Goal: Task Accomplishment & Management: Use online tool/utility

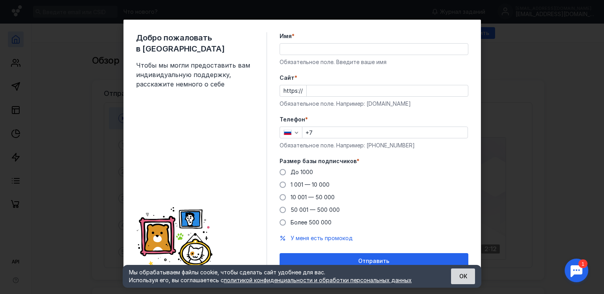
click at [457, 275] on button "ОК" at bounding box center [463, 277] width 24 height 16
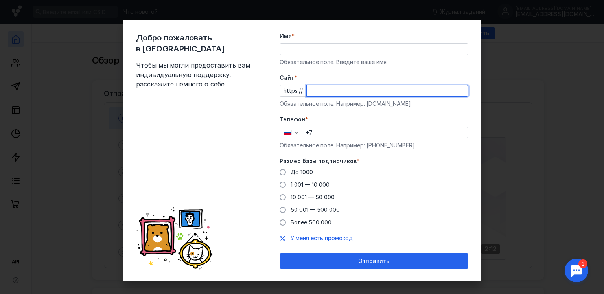
click at [328, 89] on input "Cайт *" at bounding box center [387, 90] width 161 height 11
type input "[DOMAIN_NAME]"
click at [349, 135] on input "+7" at bounding box center [385, 132] width 165 height 11
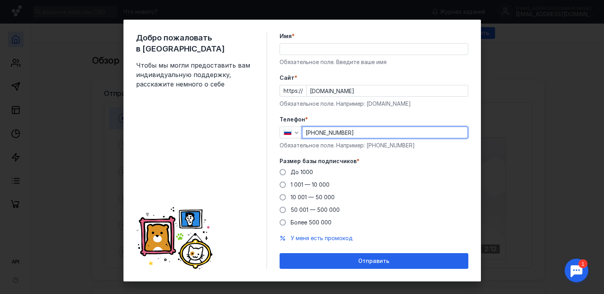
click at [331, 132] on input "[PHONE_NUMBER]" at bounding box center [385, 132] width 165 height 11
type input "[PHONE_NUMBER]"
click at [317, 186] on span "1 001 — 10 000" at bounding box center [310, 184] width 39 height 7
click at [0, 0] on input "1 001 — 10 000" at bounding box center [0, 0] width 0 height 0
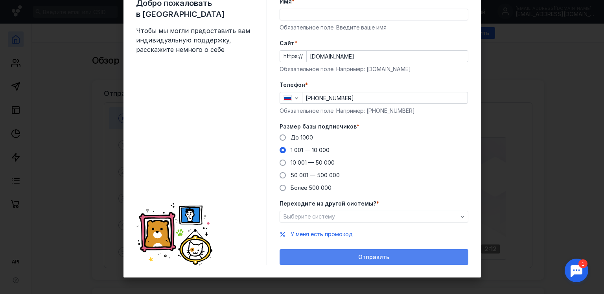
scroll to position [38, 0]
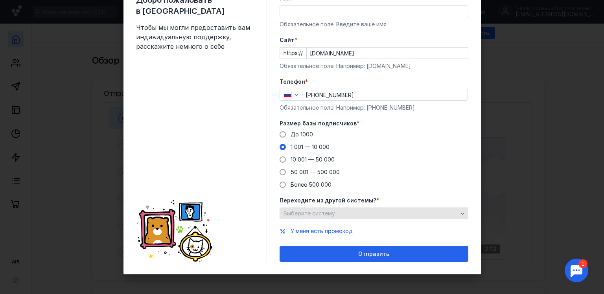
click at [349, 208] on div "Выберите систему" at bounding box center [374, 214] width 189 height 12
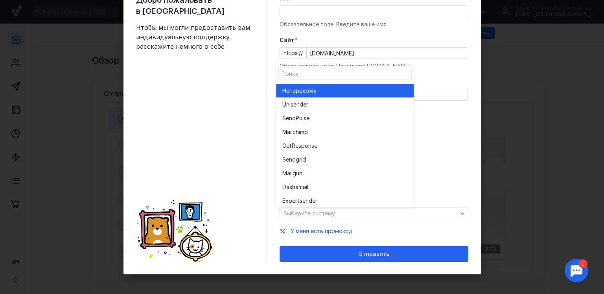
click at [328, 93] on div "Не перехожу" at bounding box center [345, 91] width 125 height 8
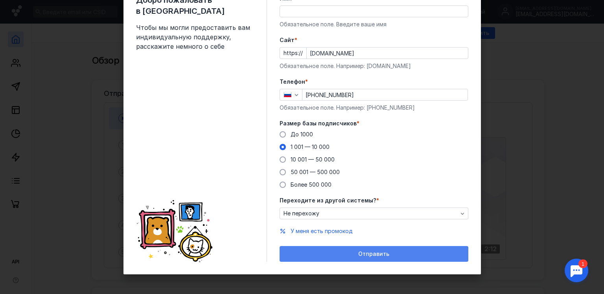
click at [360, 257] on div "Отправить" at bounding box center [374, 254] width 189 height 16
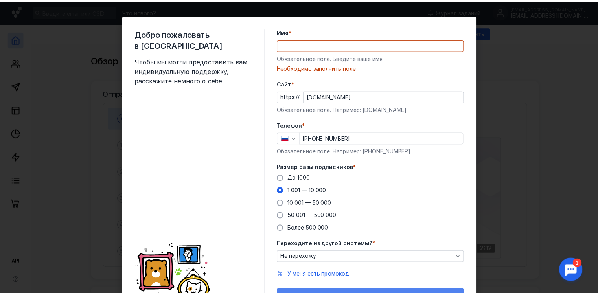
scroll to position [0, 0]
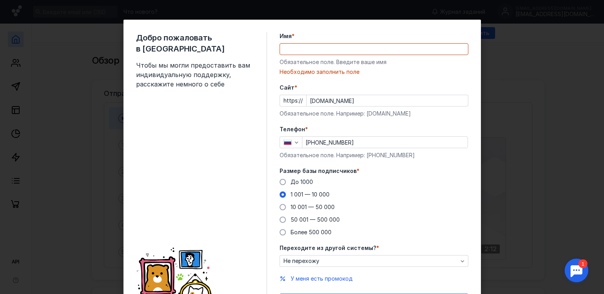
click at [320, 52] on input "Имя *" at bounding box center [374, 49] width 188 height 11
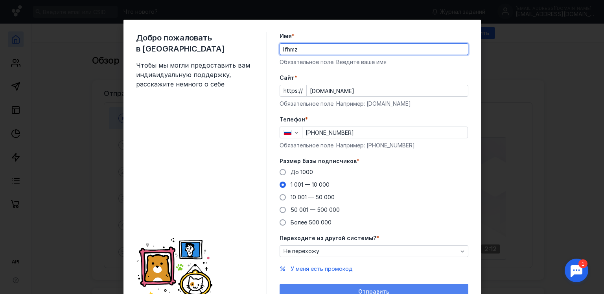
type input "lfhmz"
click at [371, 290] on span "Отправить" at bounding box center [373, 292] width 31 height 7
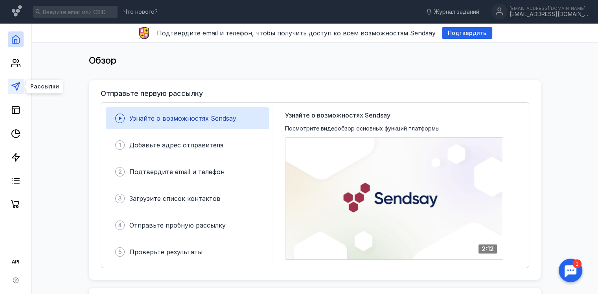
click at [17, 83] on icon at bounding box center [15, 86] width 9 height 9
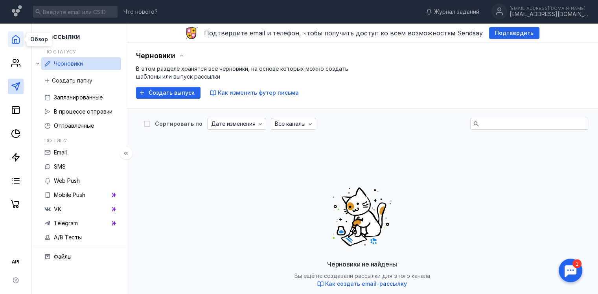
click at [15, 41] on icon at bounding box center [15, 39] width 9 height 9
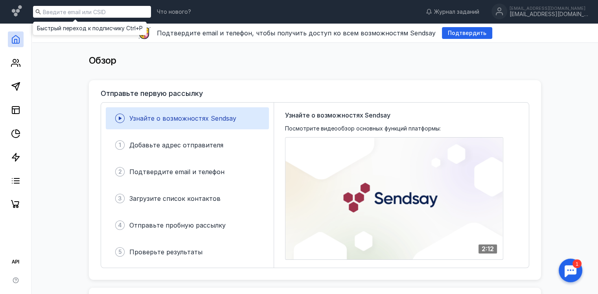
click at [98, 13] on input at bounding box center [92, 12] width 118 height 12
click at [13, 174] on link at bounding box center [16, 181] width 16 height 16
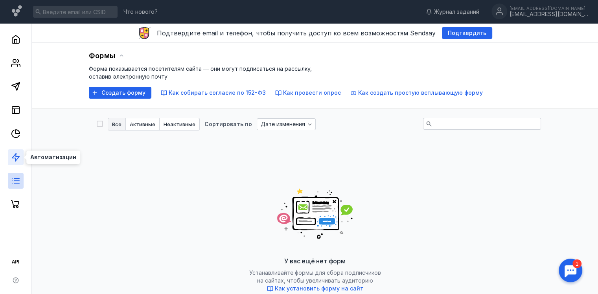
click at [20, 158] on icon at bounding box center [15, 157] width 9 height 9
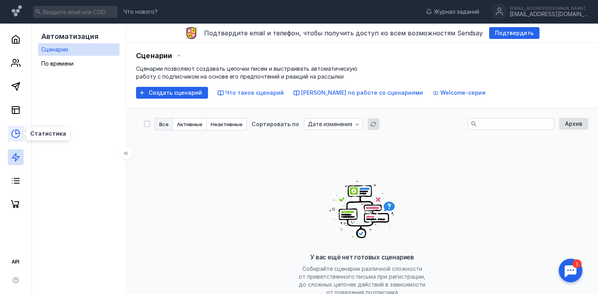
click at [17, 133] on icon at bounding box center [18, 132] width 4 height 4
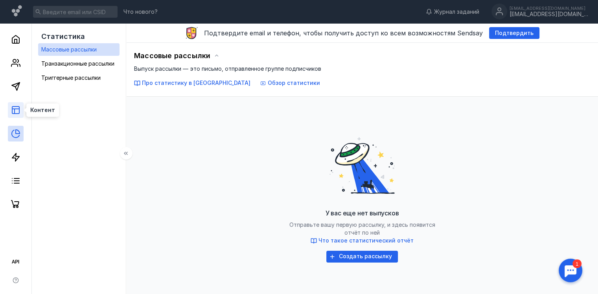
click at [15, 112] on icon at bounding box center [15, 109] width 9 height 9
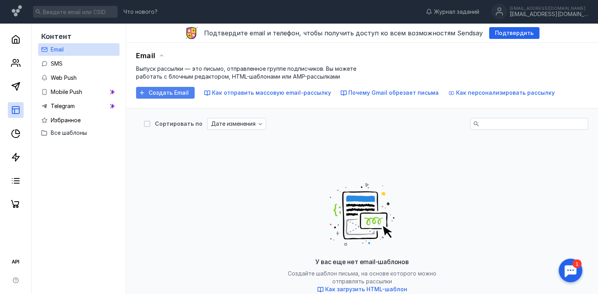
click at [168, 90] on span "Создать Email" at bounding box center [169, 93] width 40 height 7
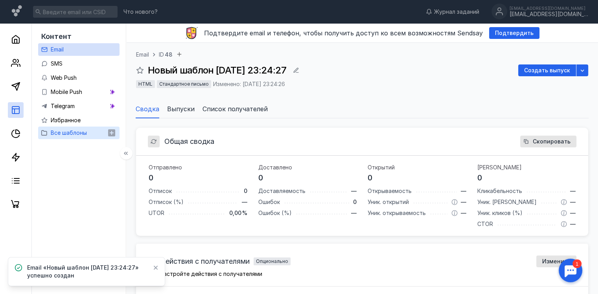
click at [46, 133] on icon at bounding box center [44, 133] width 6 height 6
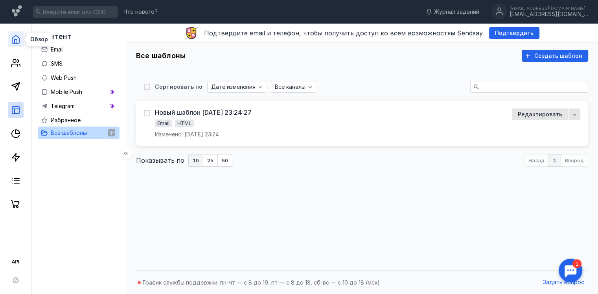
click at [17, 39] on icon at bounding box center [15, 39] width 9 height 9
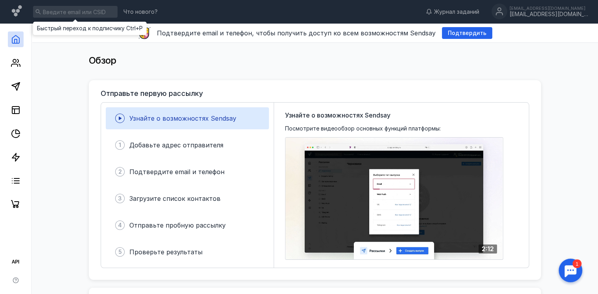
click at [84, 11] on input at bounding box center [75, 12] width 85 height 12
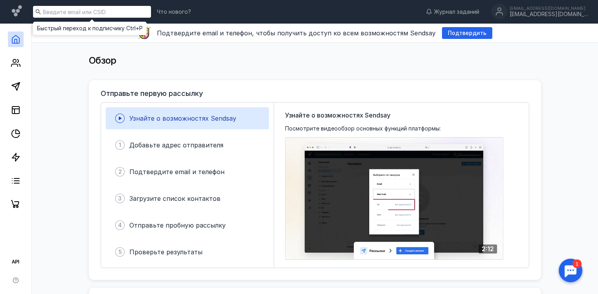
type input "i"
type input "шаблоны"
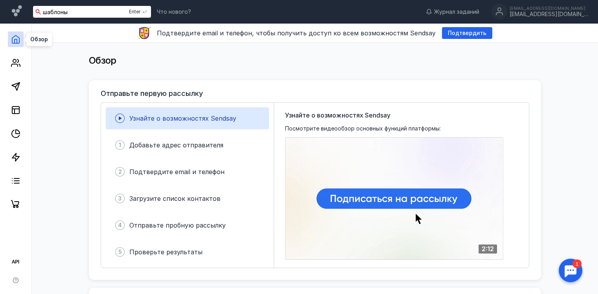
click at [13, 37] on icon at bounding box center [15, 39] width 9 height 9
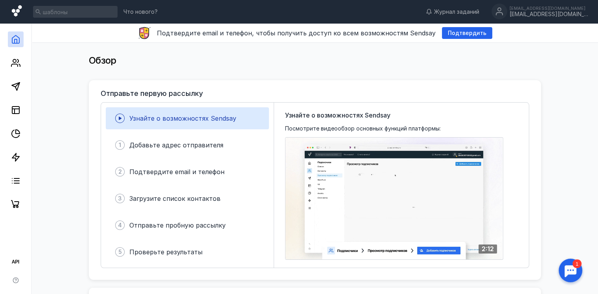
click at [18, 16] on icon at bounding box center [17, 11] width 11 height 13
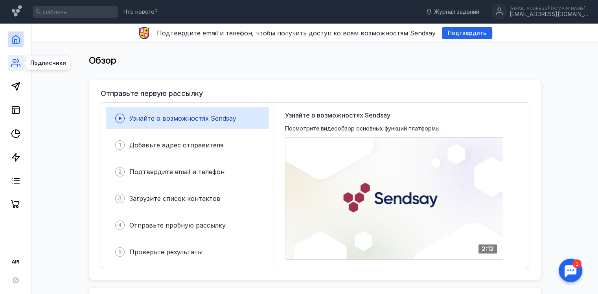
click at [19, 66] on icon at bounding box center [15, 62] width 9 height 9
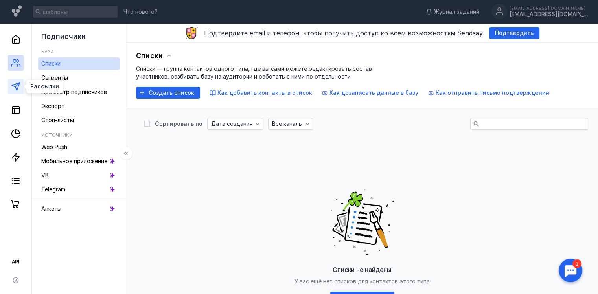
click at [14, 87] on polygon at bounding box center [16, 87] width 8 height 8
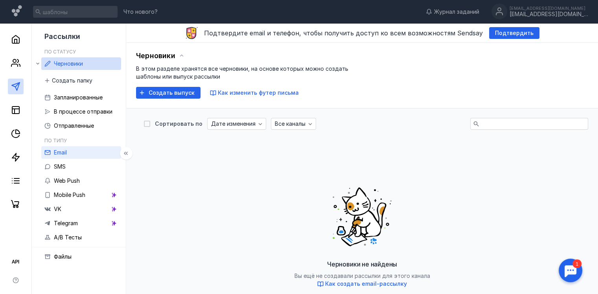
click at [74, 155] on link "Email" at bounding box center [81, 152] width 80 height 13
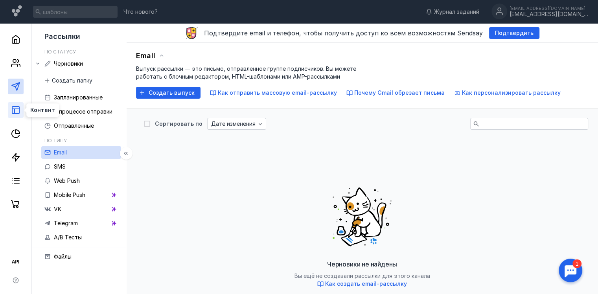
click at [17, 109] on line at bounding box center [15, 109] width 7 height 0
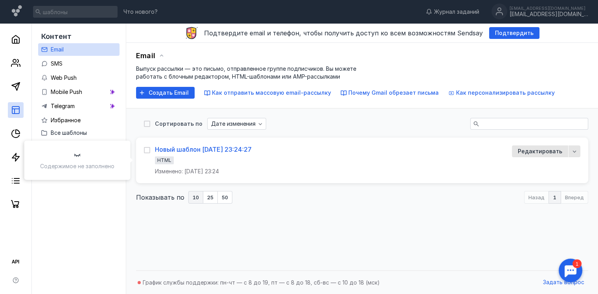
click at [243, 146] on div "Новый шаблон [DATE] 23:24:27" at bounding box center [203, 150] width 97 height 8
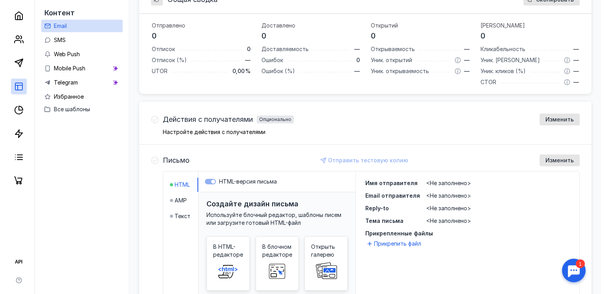
scroll to position [210, 0]
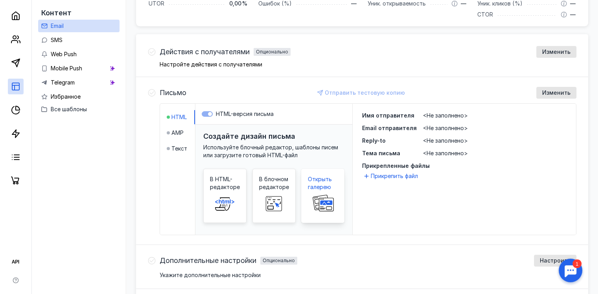
click at [326, 195] on icon at bounding box center [322, 204] width 25 height 18
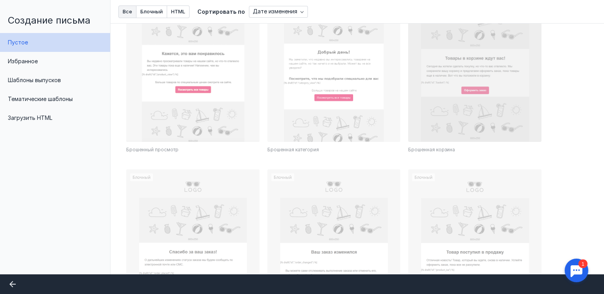
scroll to position [630, 0]
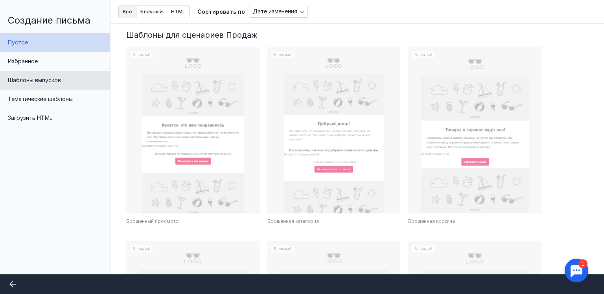
click at [76, 80] on div "Шаблоны выпусков" at bounding box center [55, 80] width 110 height 19
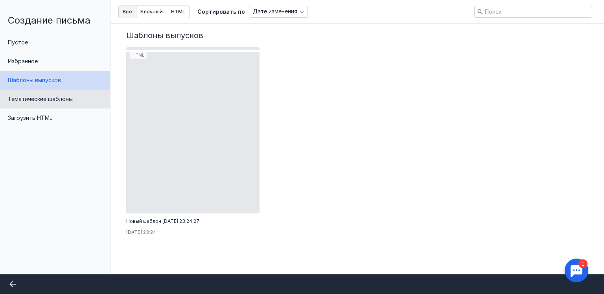
click at [75, 100] on div "Тематические шаблоны" at bounding box center [55, 99] width 110 height 19
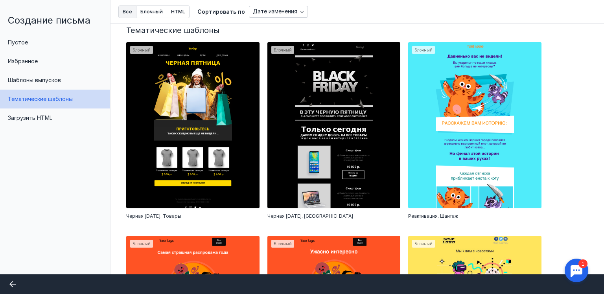
scroll to position [0, 0]
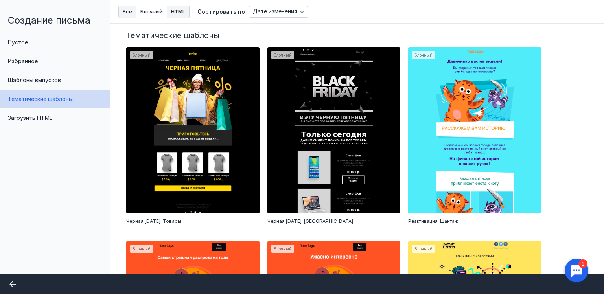
click at [179, 13] on span "HTML" at bounding box center [178, 11] width 14 height 5
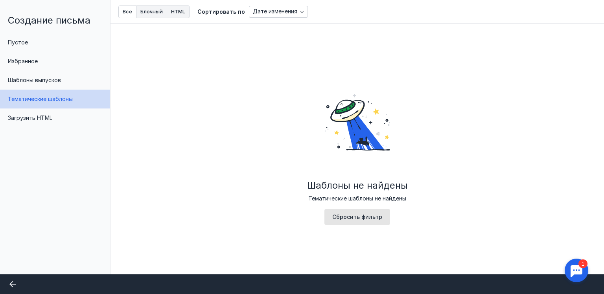
click at [161, 14] on span "Блочный" at bounding box center [151, 11] width 22 height 5
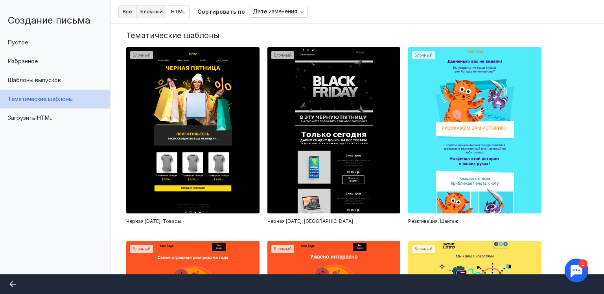
click at [131, 15] on button "Все" at bounding box center [127, 12] width 18 height 13
click at [129, 15] on button "Все" at bounding box center [127, 12] width 18 height 13
